Goal: Information Seeking & Learning: Learn about a topic

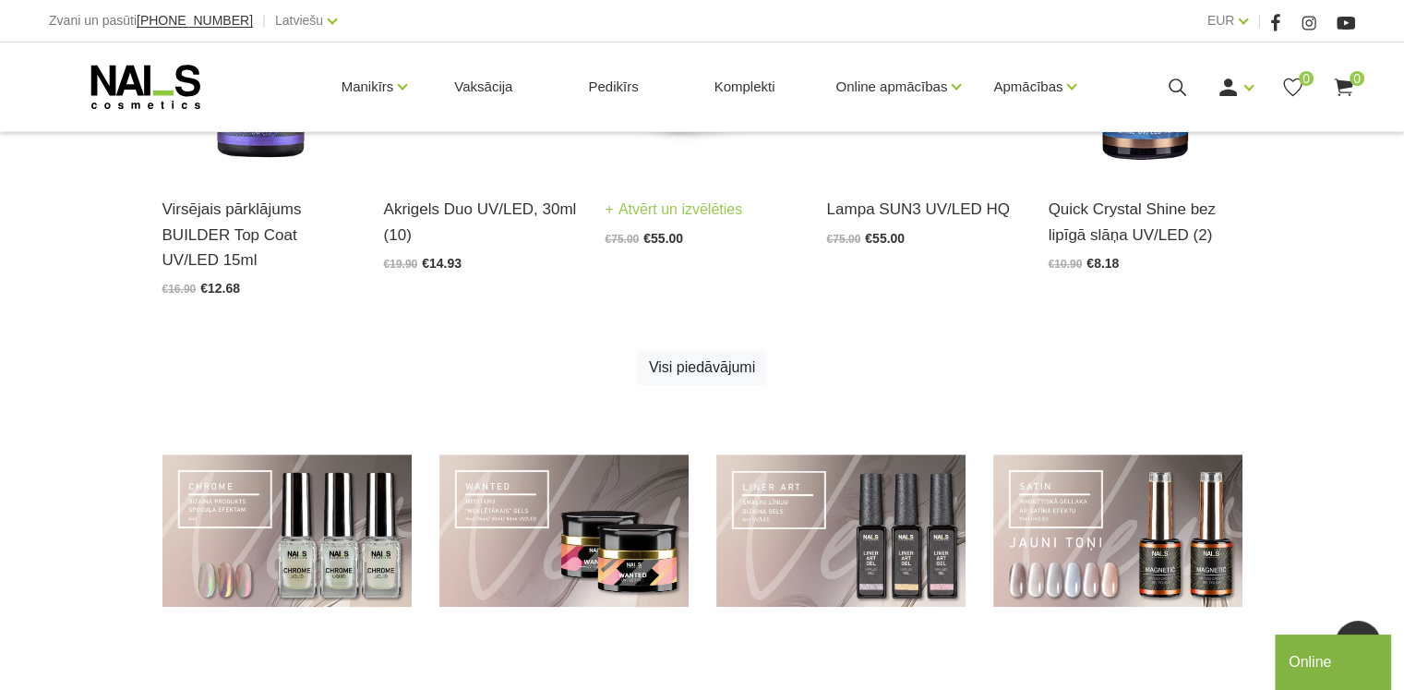
scroll to position [1385, 0]
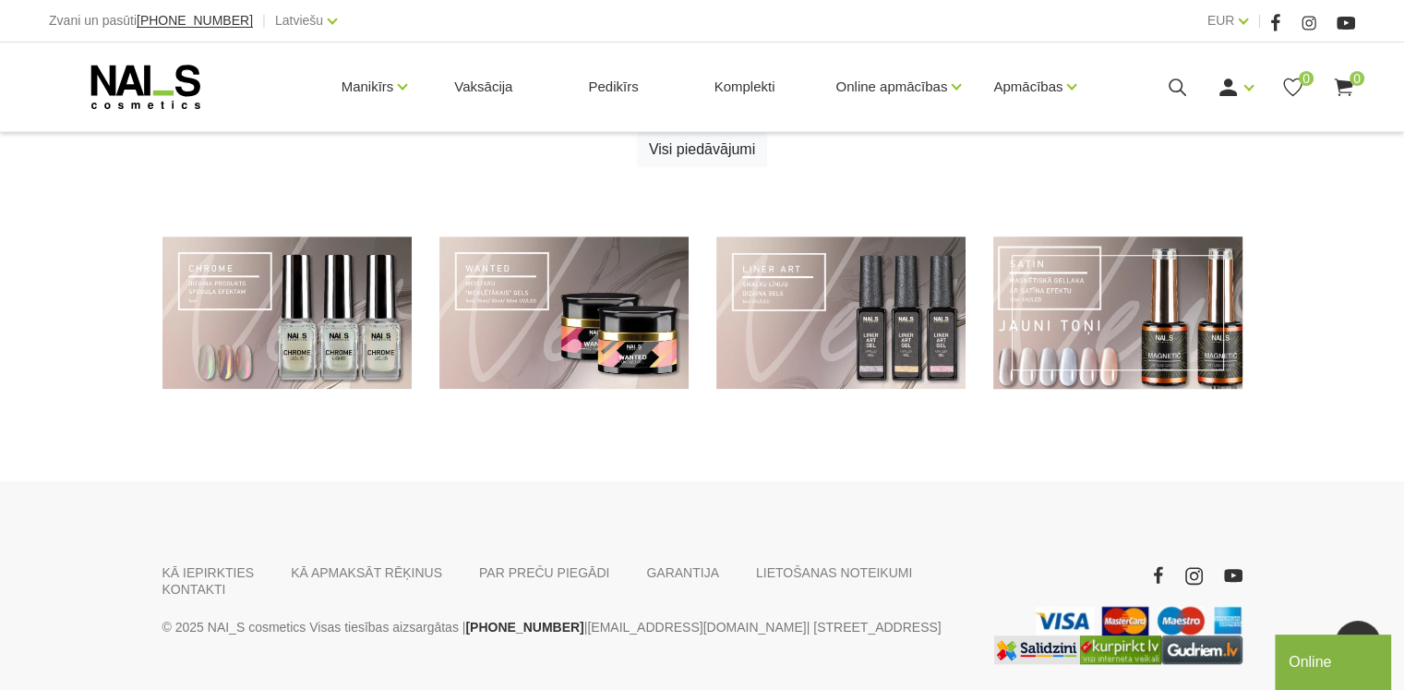
click at [1152, 311] on link at bounding box center [1117, 312] width 249 height 152
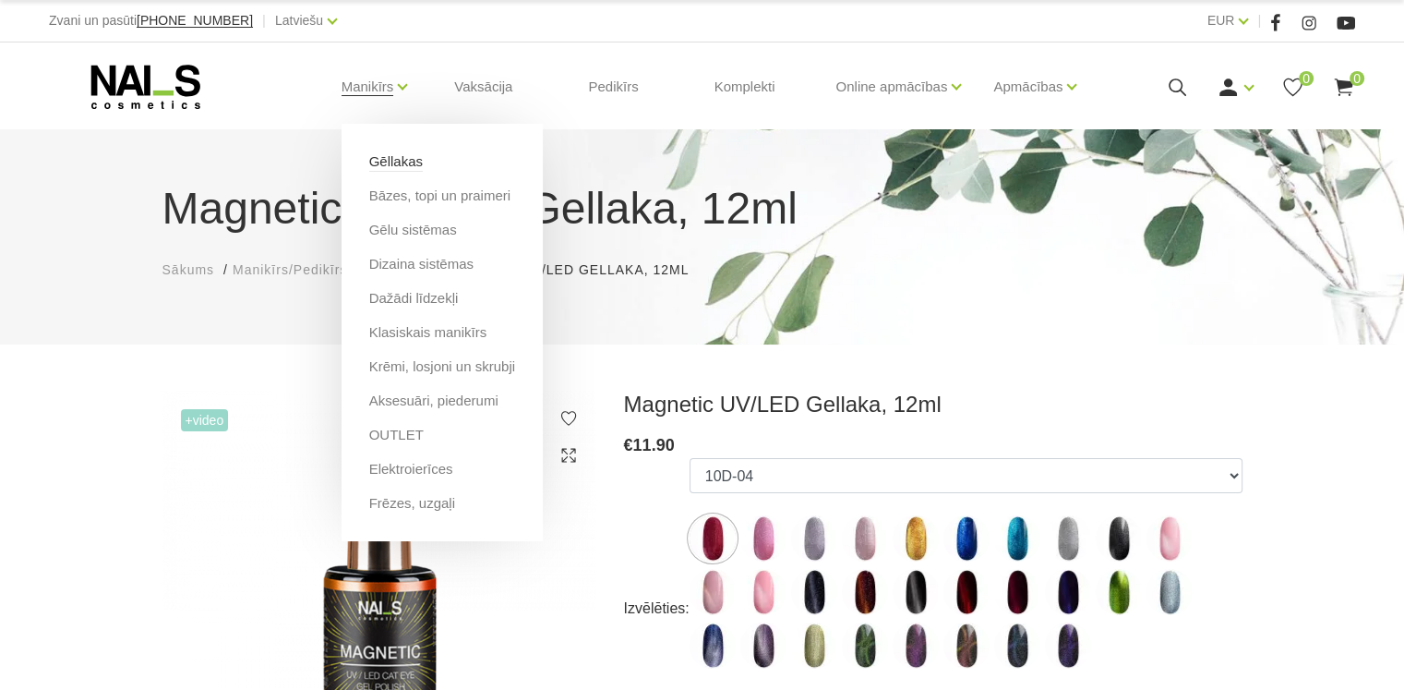
click at [403, 163] on link "Gēllakas" at bounding box center [396, 161] width 54 height 20
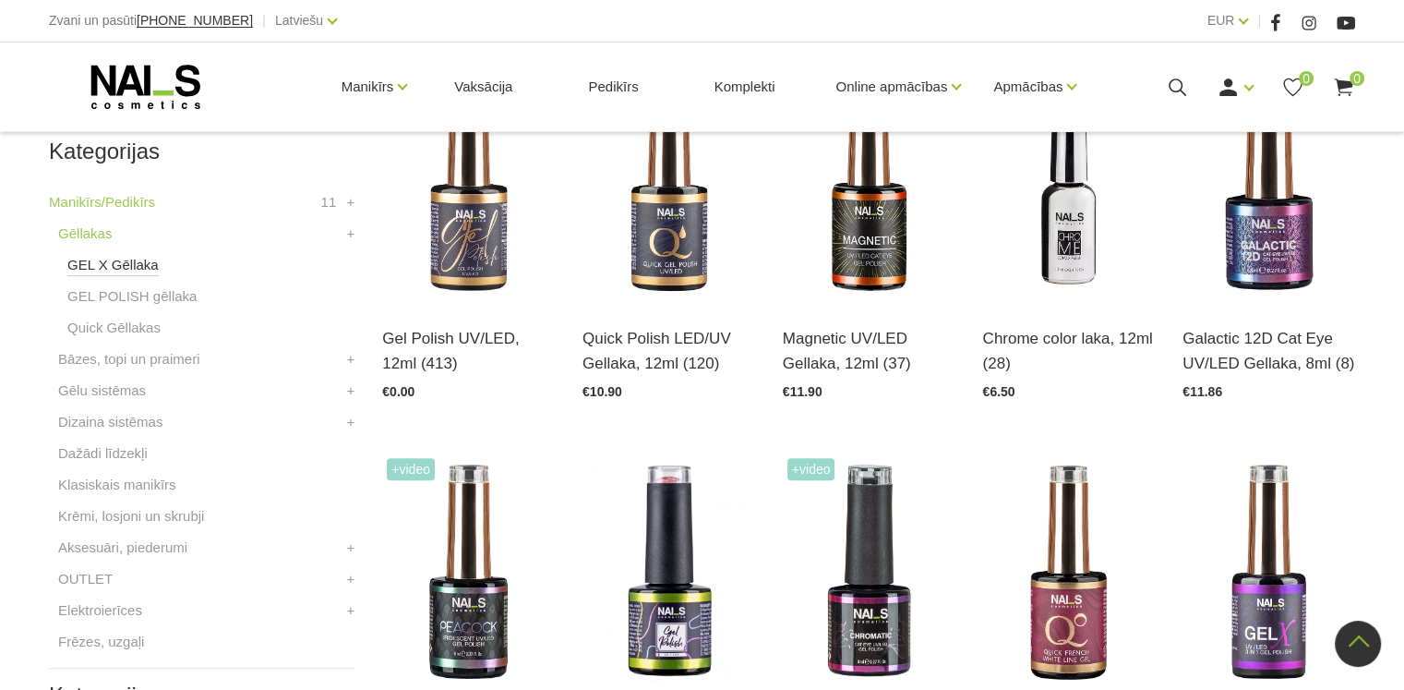
scroll to position [462, 0]
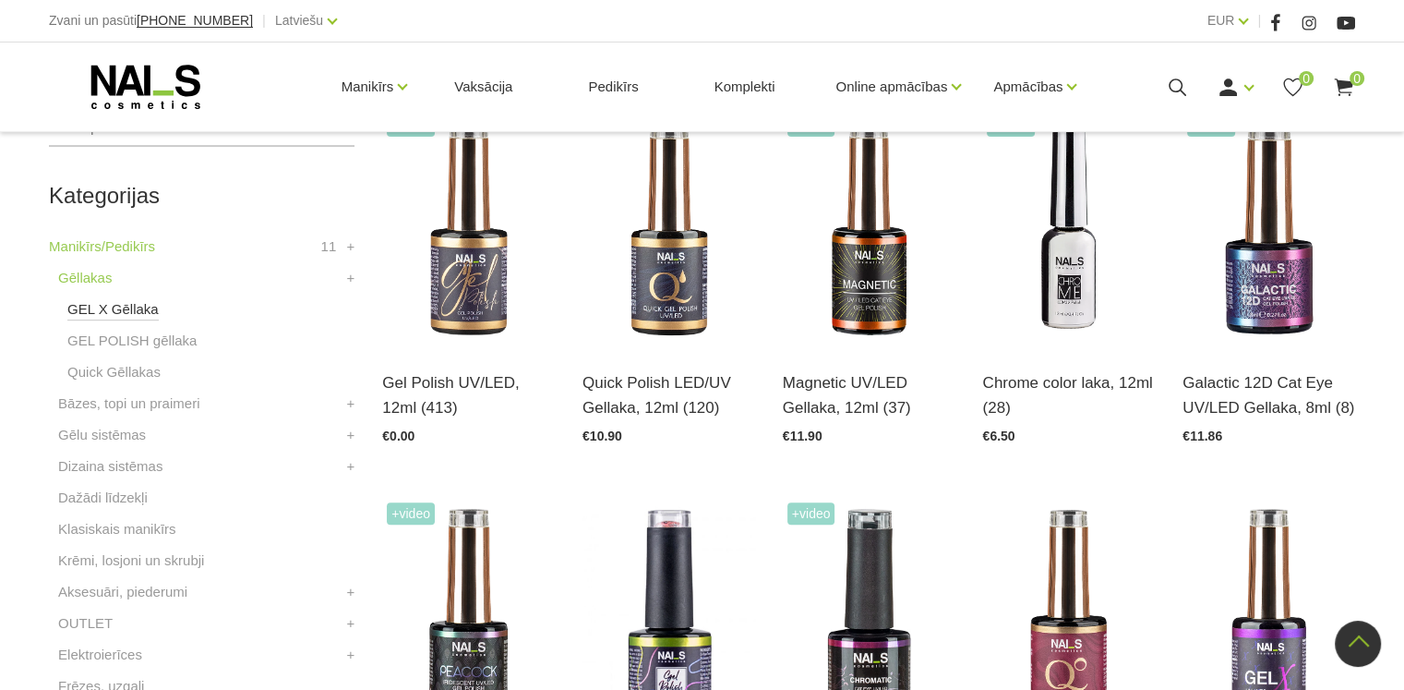
click at [115, 314] on link "GEL X Gēllaka" at bounding box center [112, 309] width 91 height 22
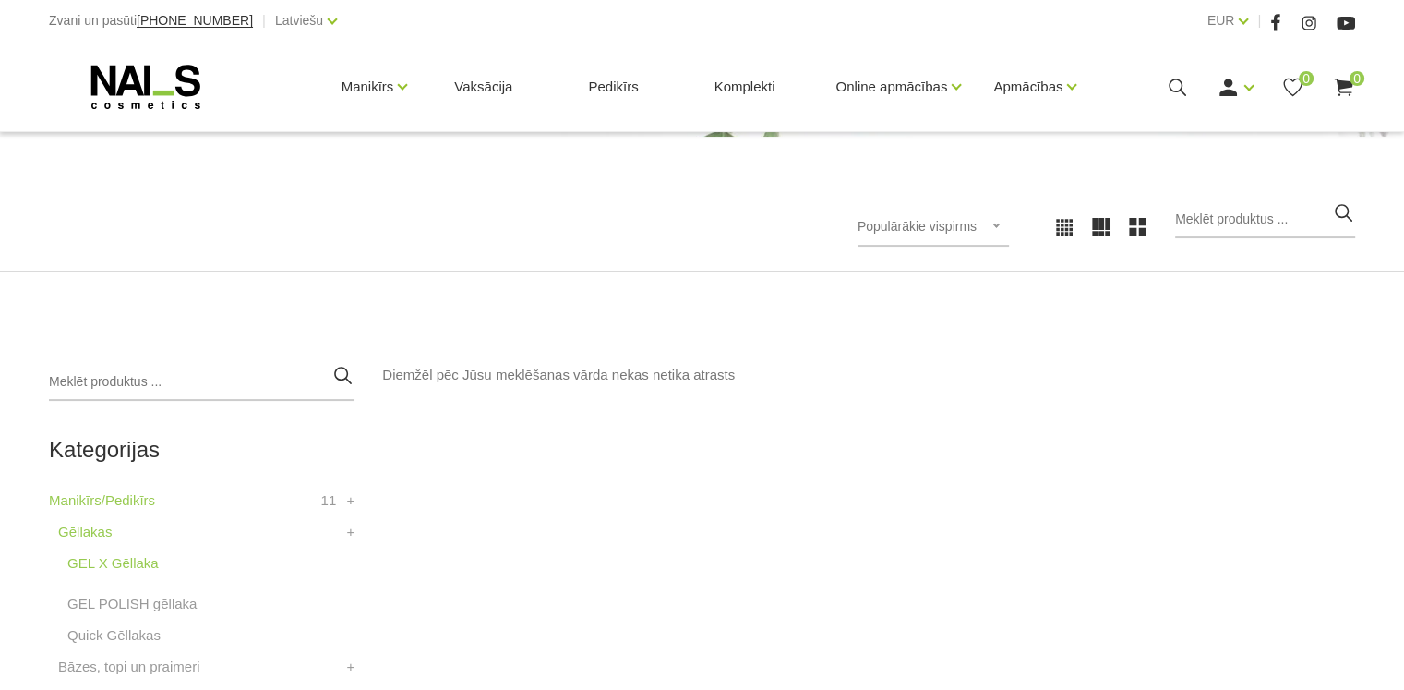
scroll to position [369, 0]
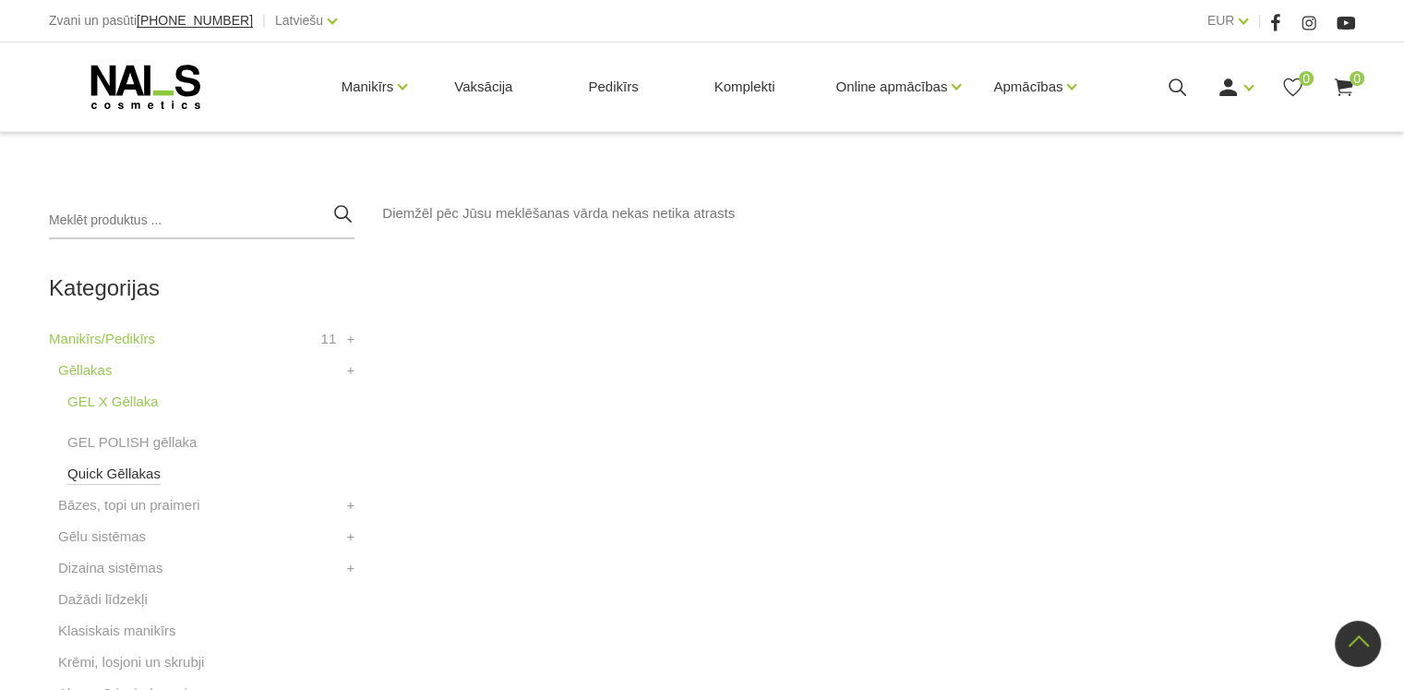
click at [135, 474] on link "Quick Gēllakas" at bounding box center [113, 474] width 93 height 22
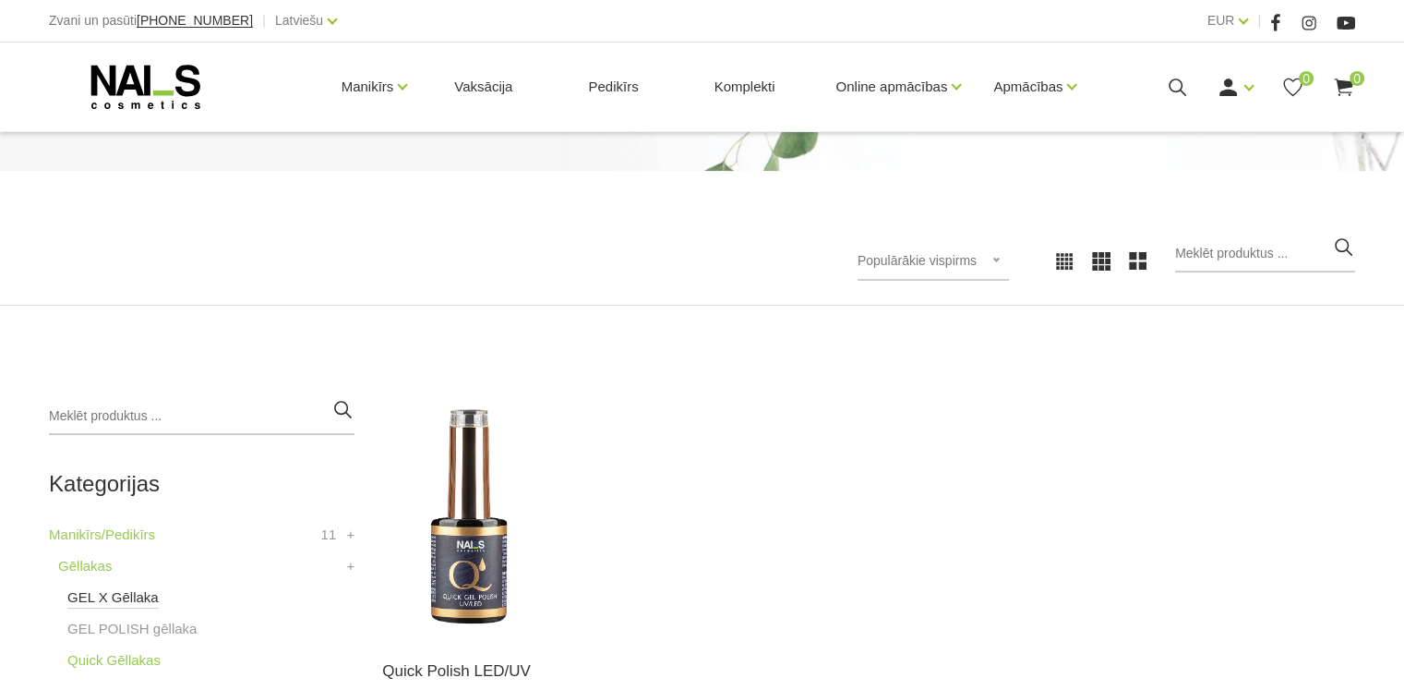
scroll to position [277, 0]
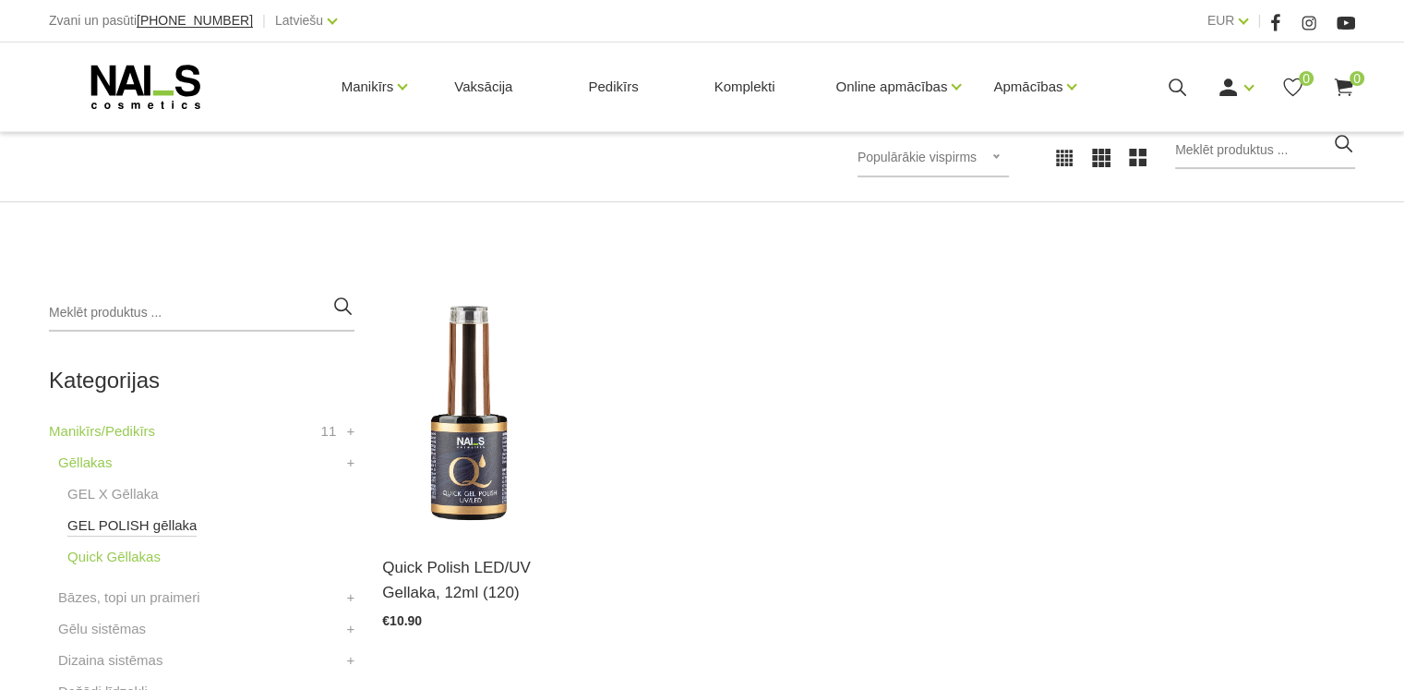
click at [102, 528] on link "GEL POLISH gēllaka" at bounding box center [131, 525] width 129 height 22
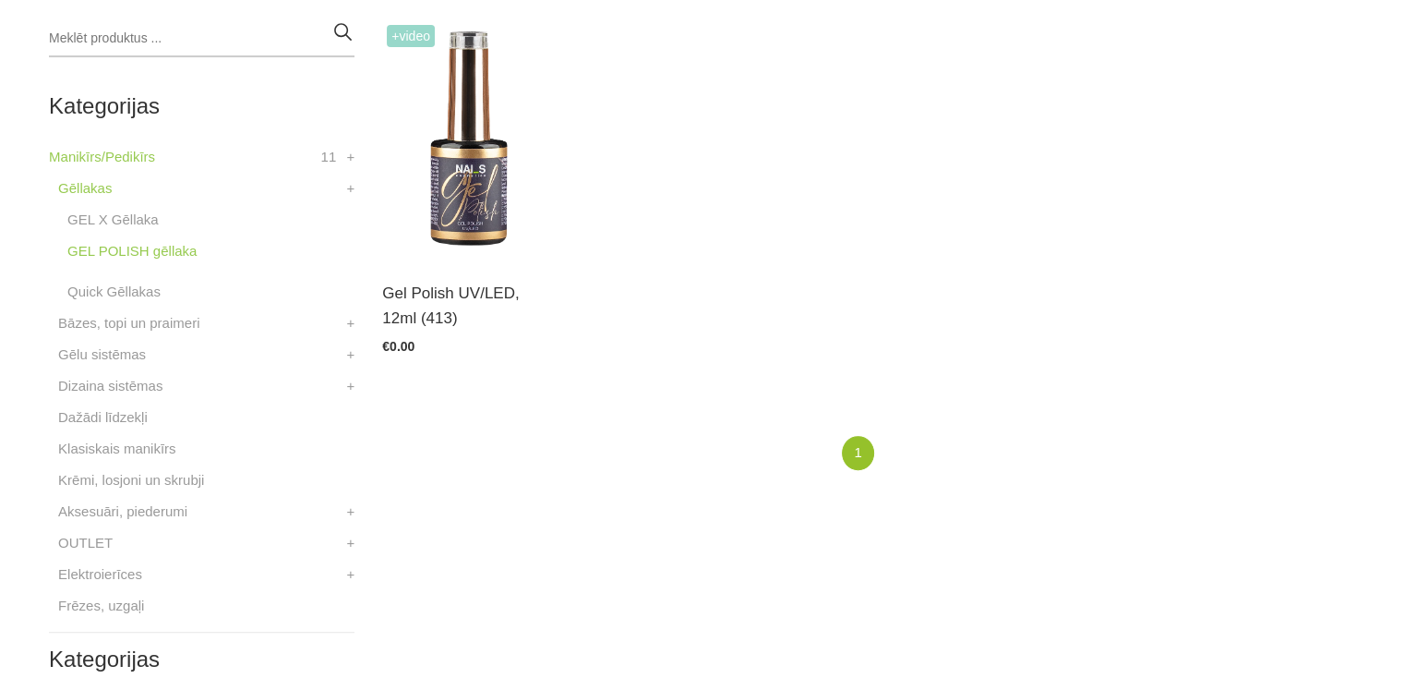
scroll to position [554, 0]
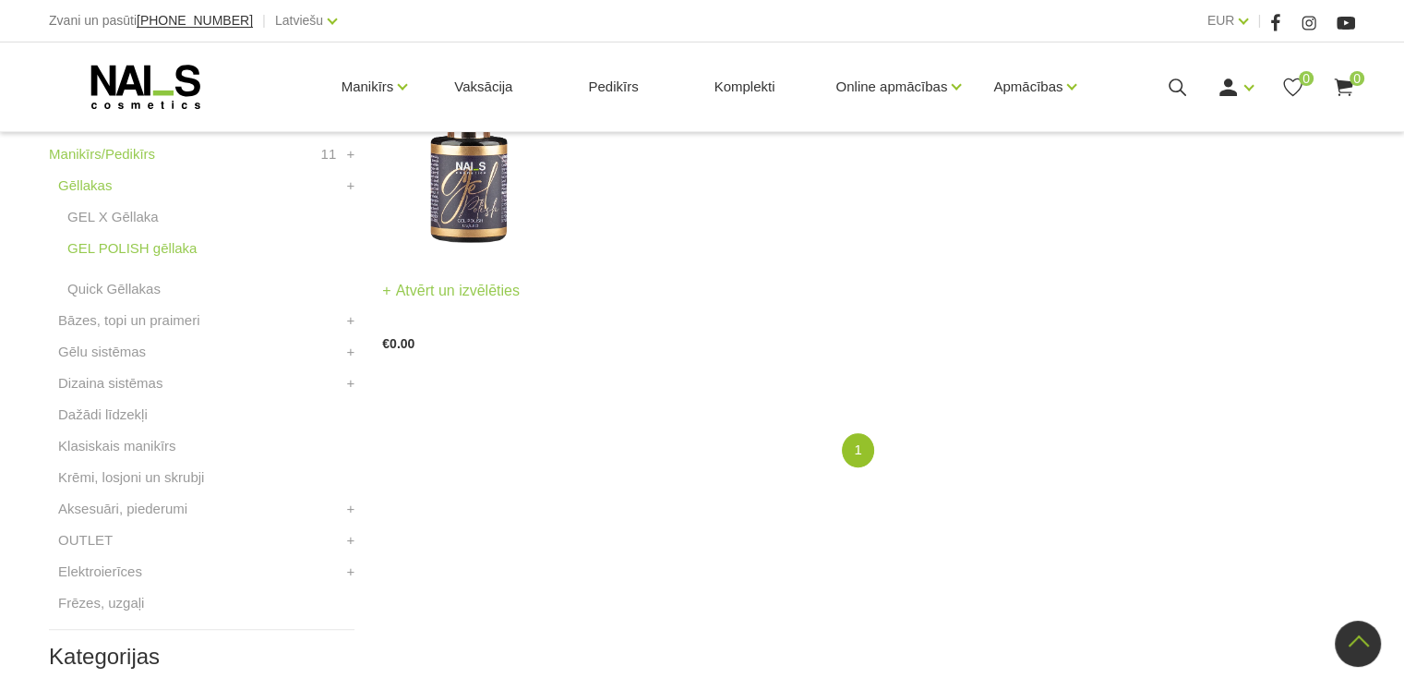
click at [493, 208] on img at bounding box center [468, 136] width 173 height 237
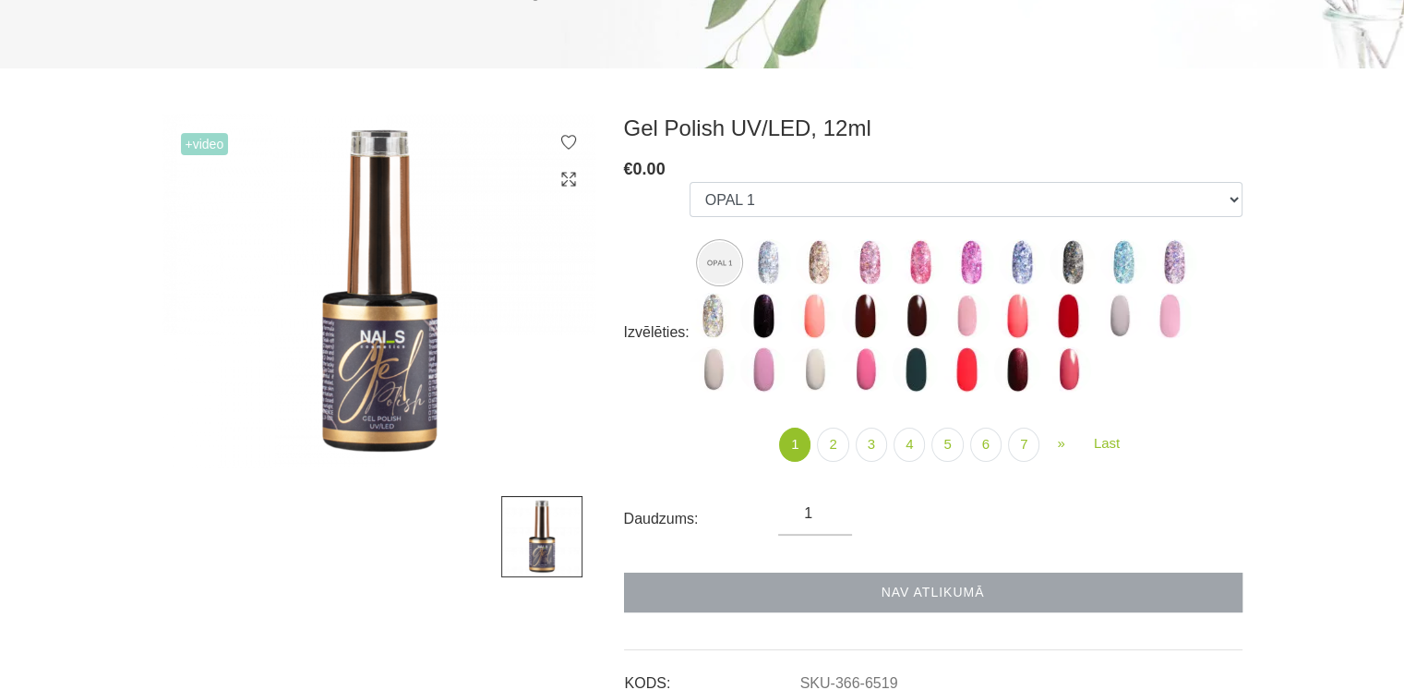
scroll to position [277, 0]
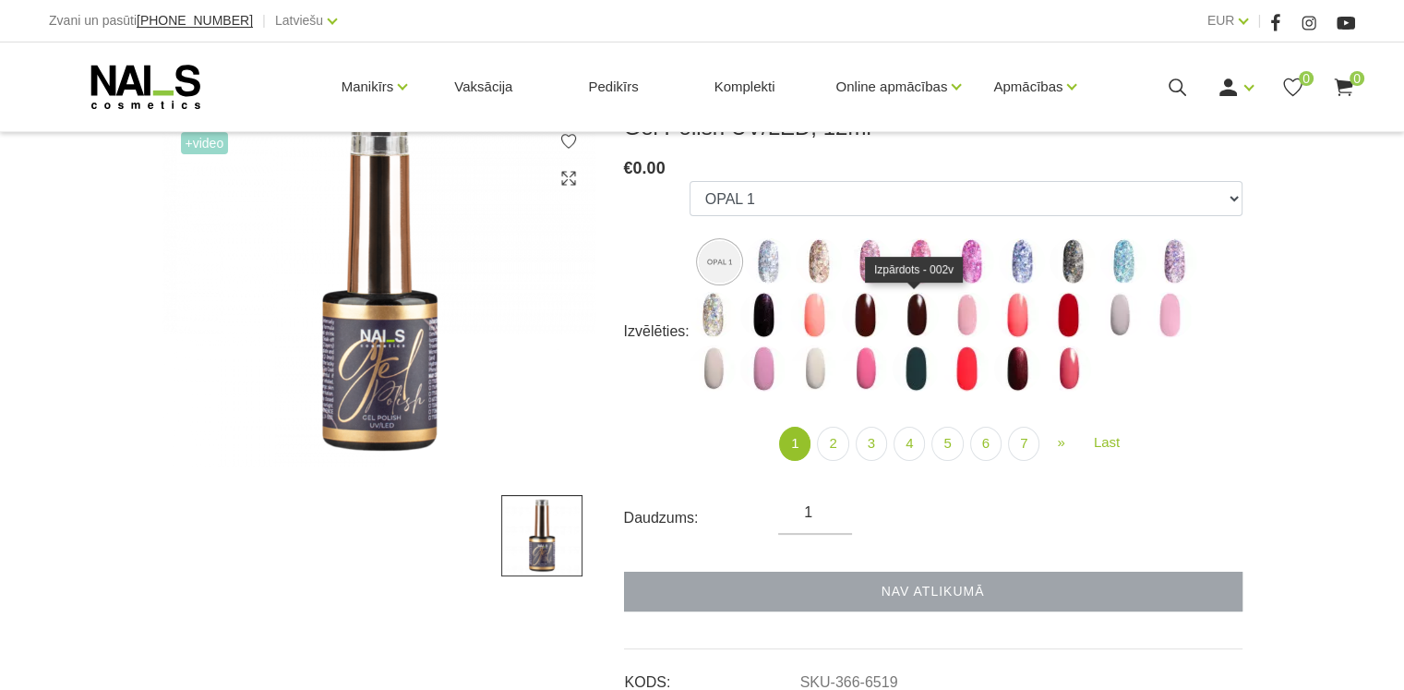
click at [917, 324] on img at bounding box center [916, 315] width 46 height 46
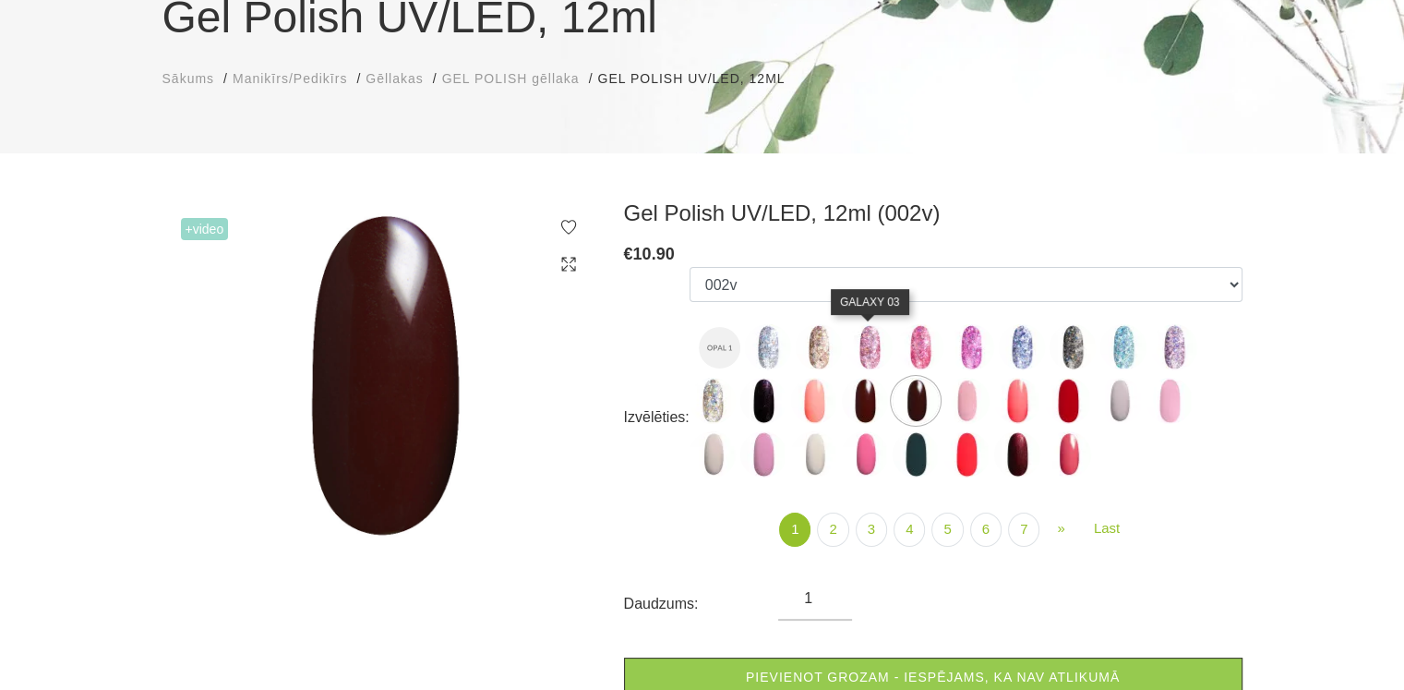
scroll to position [92, 0]
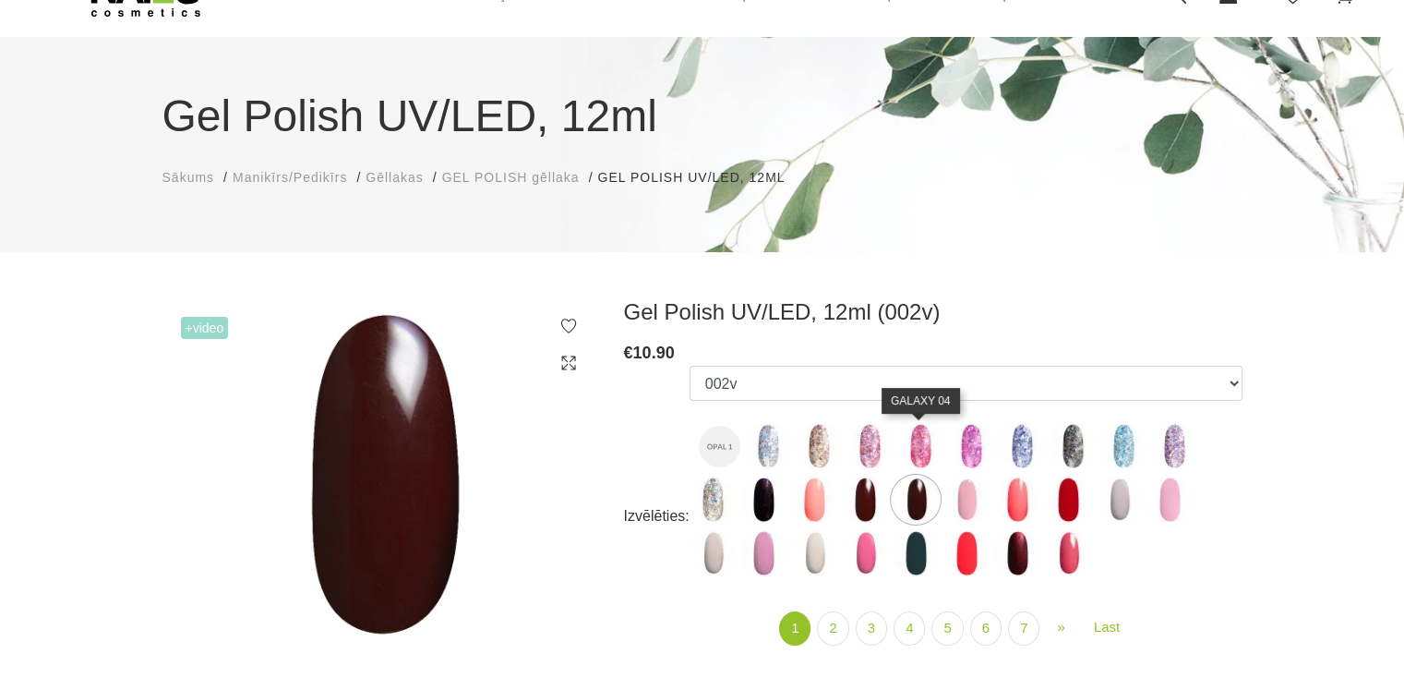
click at [940, 440] on img at bounding box center [920, 446] width 46 height 46
select select "4149"
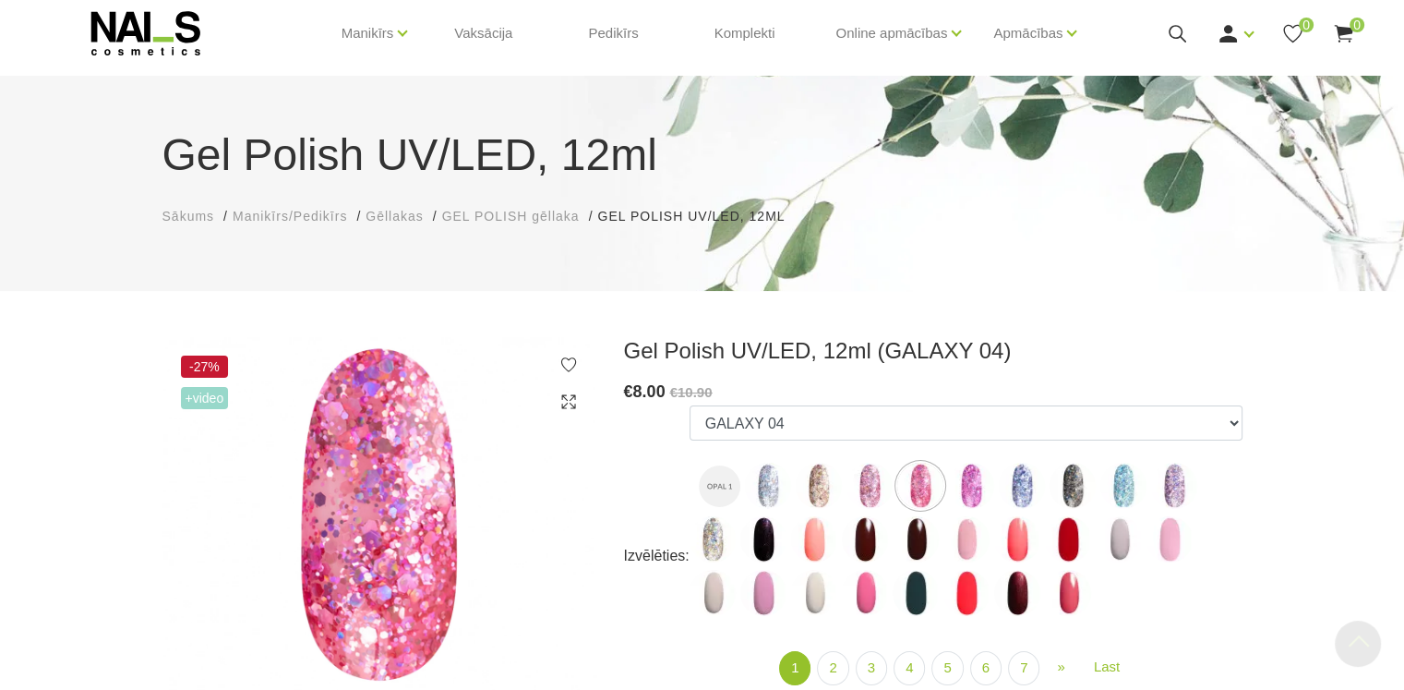
scroll to position [0, 0]
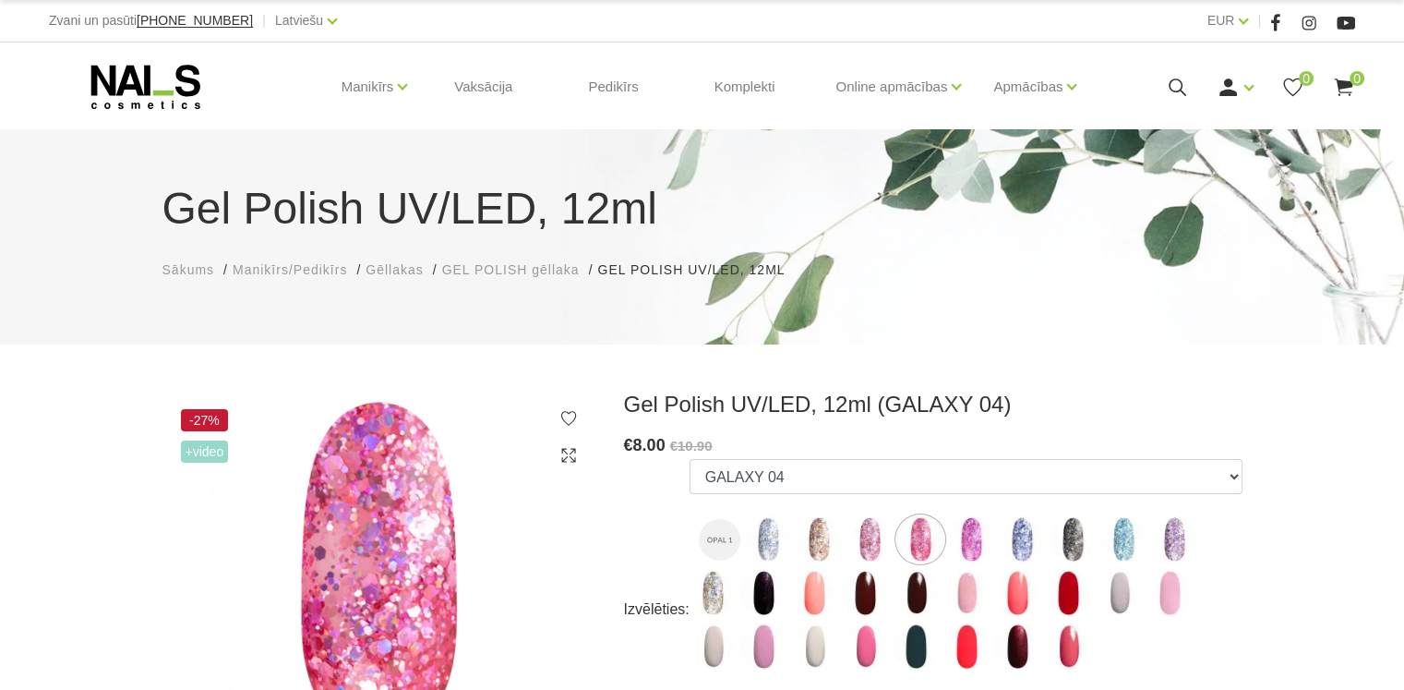
click at [405, 274] on span "Gēllakas" at bounding box center [394, 269] width 57 height 15
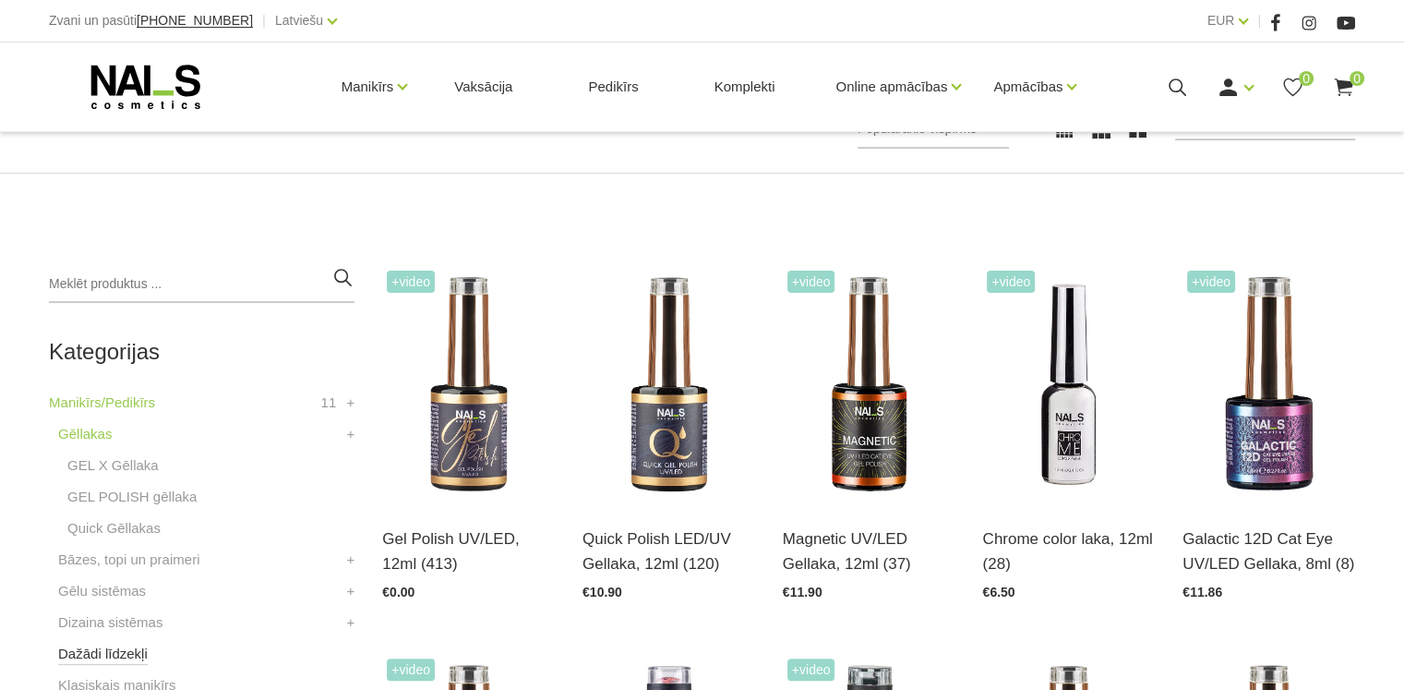
scroll to position [369, 0]
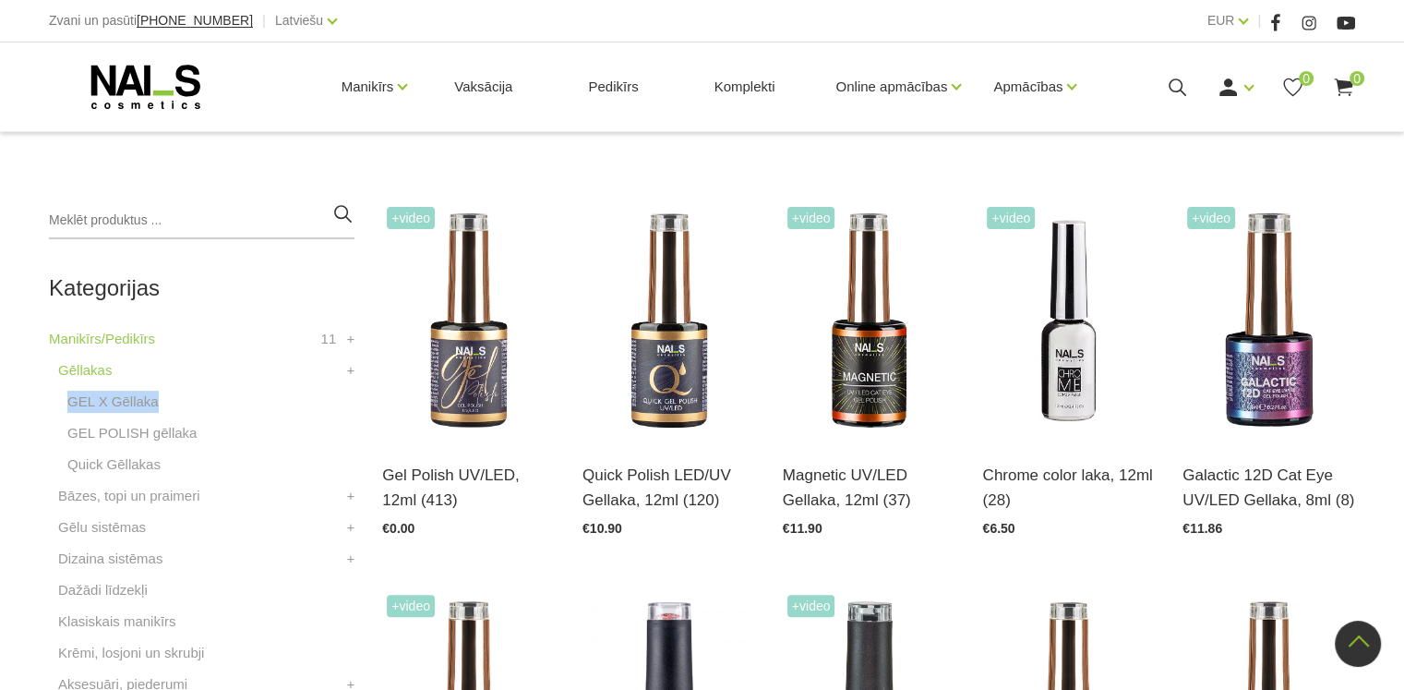
drag, startPoint x: 61, startPoint y: 400, endPoint x: 163, endPoint y: 397, distance: 102.5
click at [163, 397] on li "GEL X Gēllaka" at bounding box center [206, 406] width 296 height 31
copy link "GEL X Gēllaka"
click at [81, 401] on link "GEL X Gēllaka" at bounding box center [112, 402] width 91 height 22
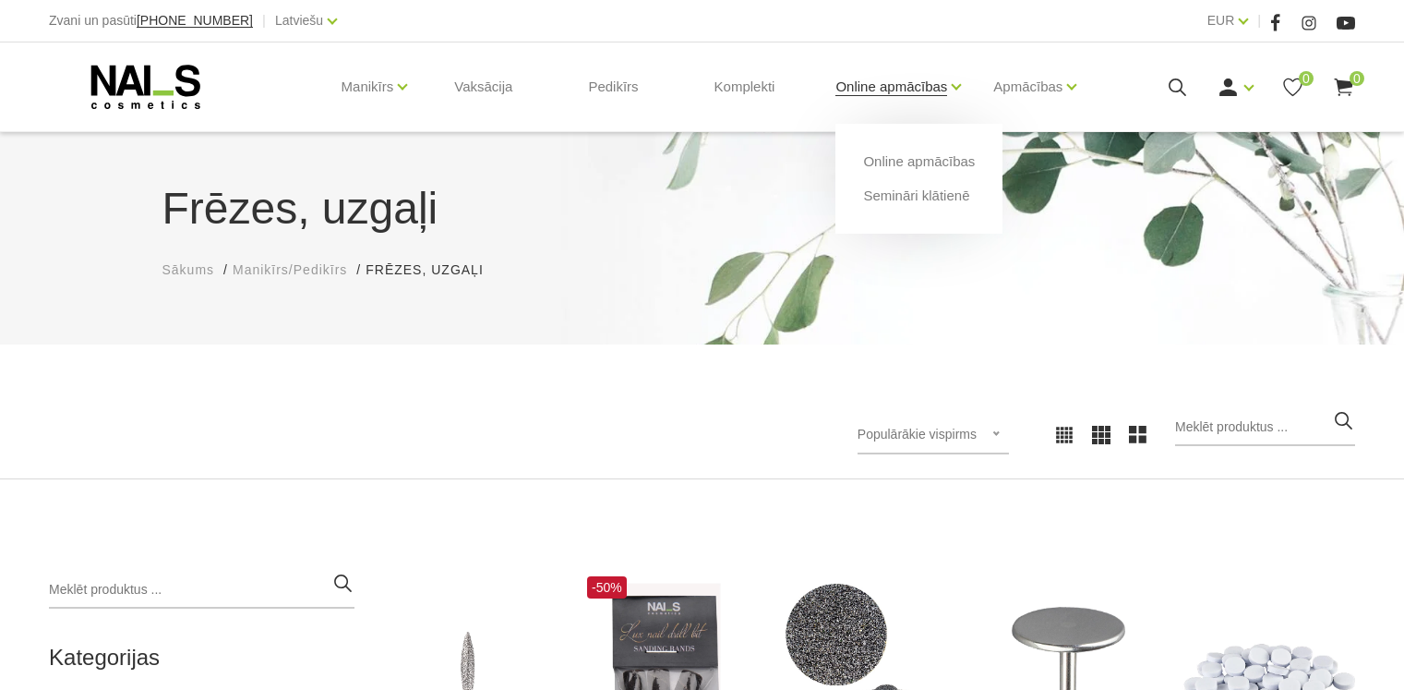
scroll to position [185, 0]
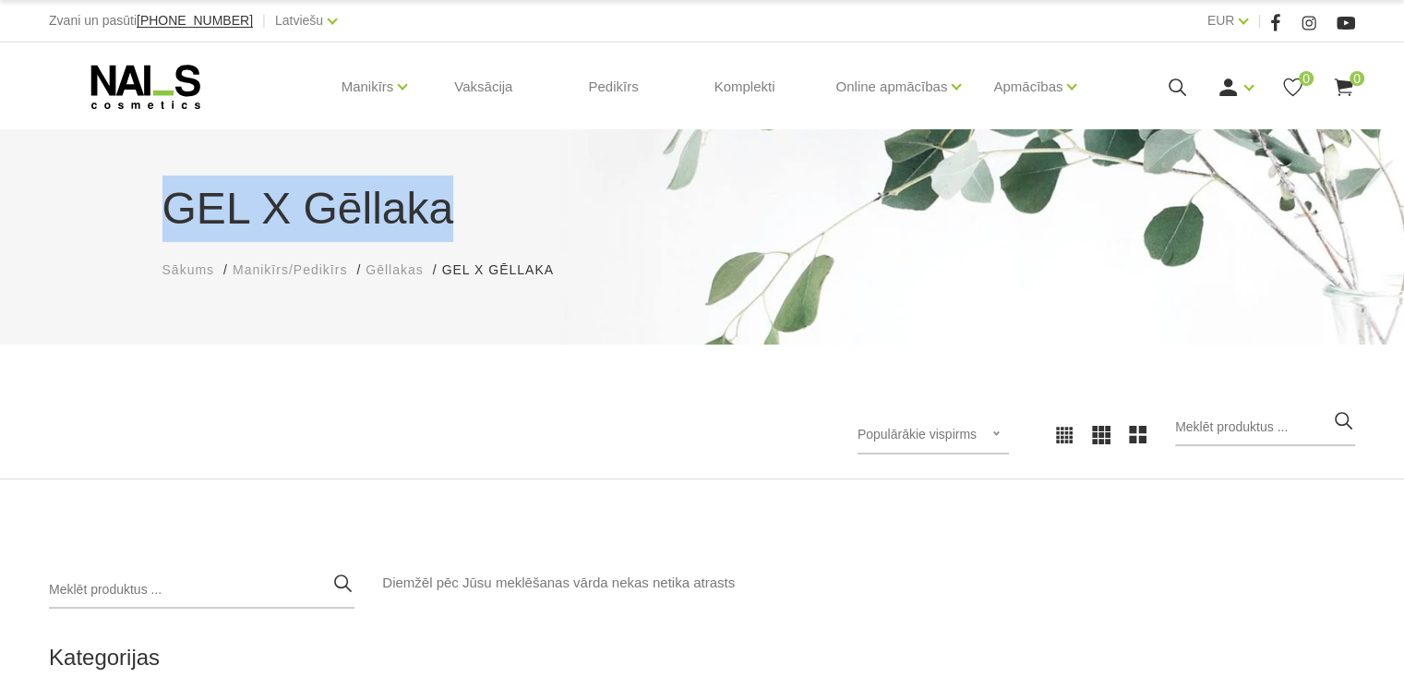
drag, startPoint x: 174, startPoint y: 199, endPoint x: 468, endPoint y: 216, distance: 295.1
click at [468, 216] on h1 "GEL X Gēllaka" at bounding box center [703, 208] width 1080 height 66
copy h1 "GEL X Gēllaka"
